Goal: Check status: Check status

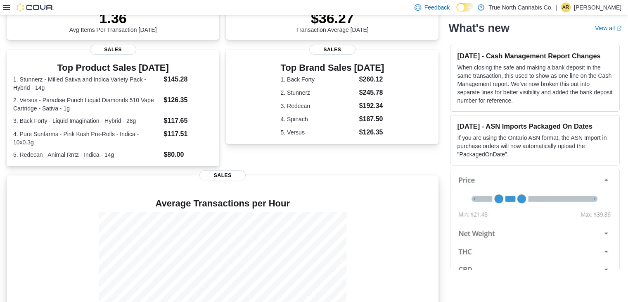
scroll to position [187, 0]
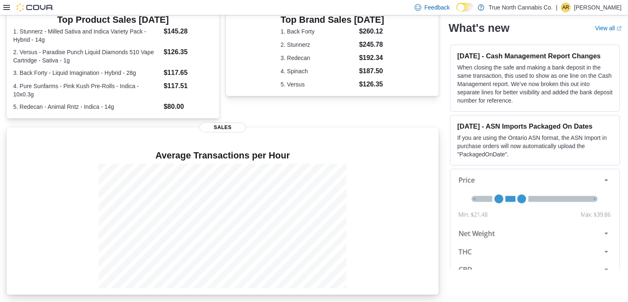
click at [296, 147] on div "Average Transactions per Hour" at bounding box center [222, 212] width 419 height 150
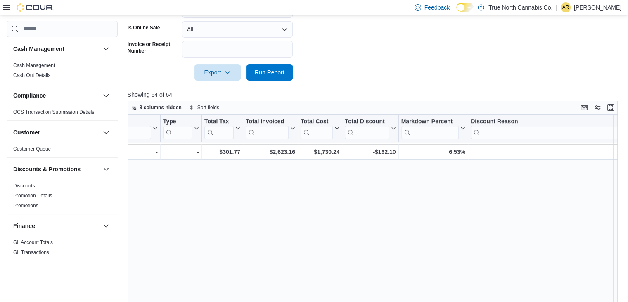
scroll to position [0, 226]
